Goal: Share content

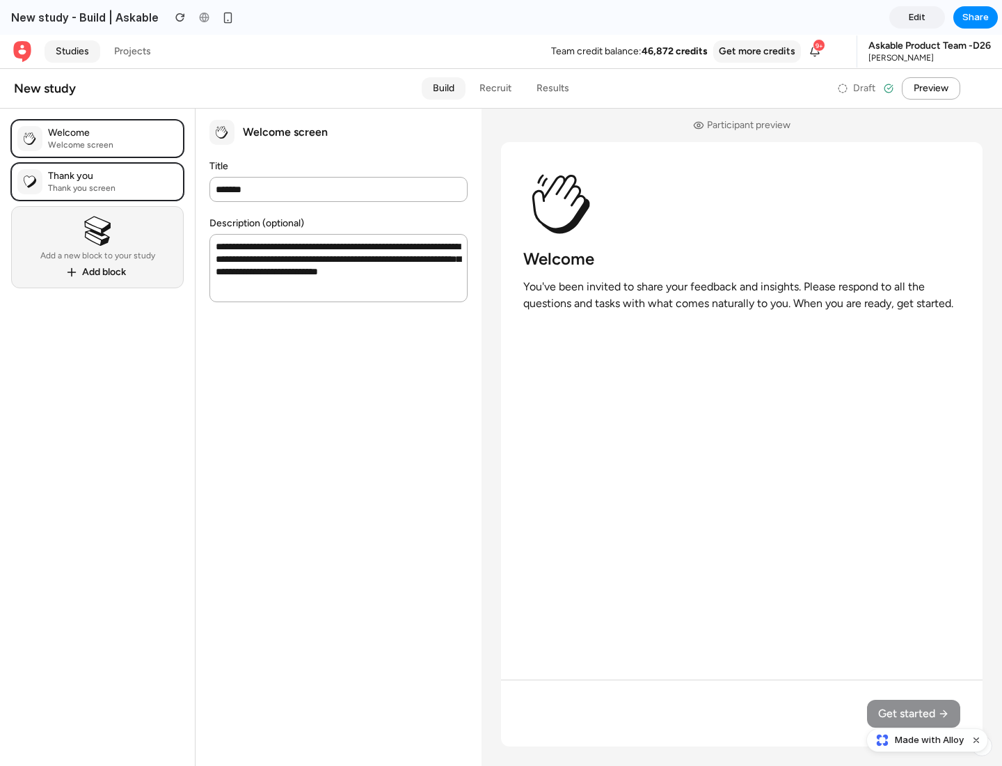
click at [976, 17] on span "Share" at bounding box center [976, 17] width 26 height 14
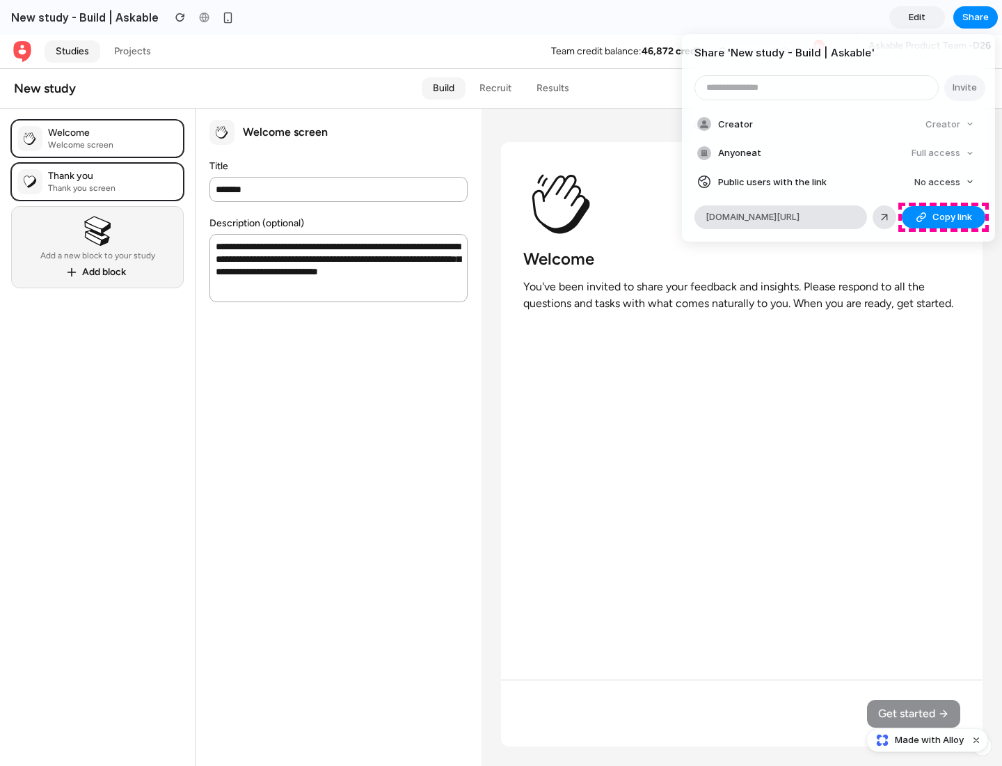
click at [944, 217] on span "Copy link" at bounding box center [953, 217] width 40 height 14
click at [929, 740] on div "Share ' New study - Build | Askable ' Invite Creator Creator Anyone at Full acc…" at bounding box center [501, 383] width 1002 height 766
